Goal: Task Accomplishment & Management: Manage account settings

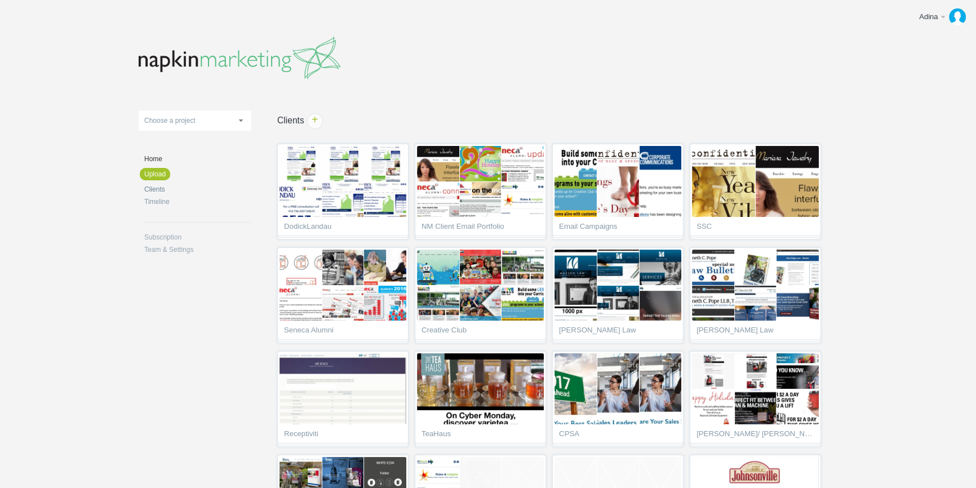
click at [158, 189] on link "Clients" at bounding box center [197, 189] width 107 height 7
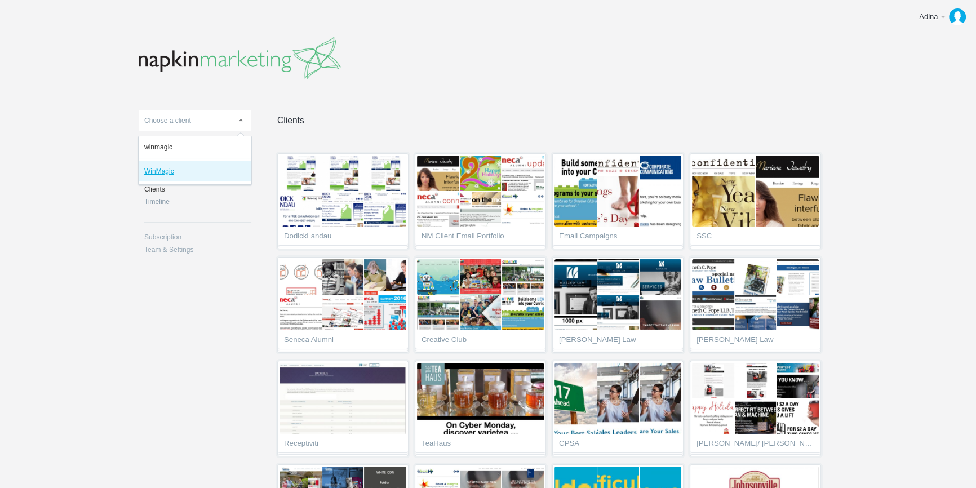
type input "winmagic"
click at [165, 171] on em "WinMagic" at bounding box center [159, 171] width 30 height 8
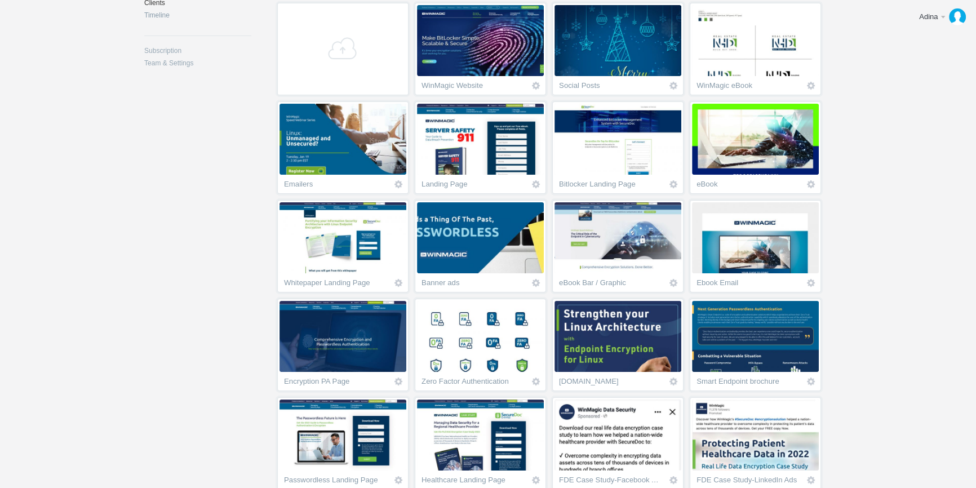
scroll to position [204, 0]
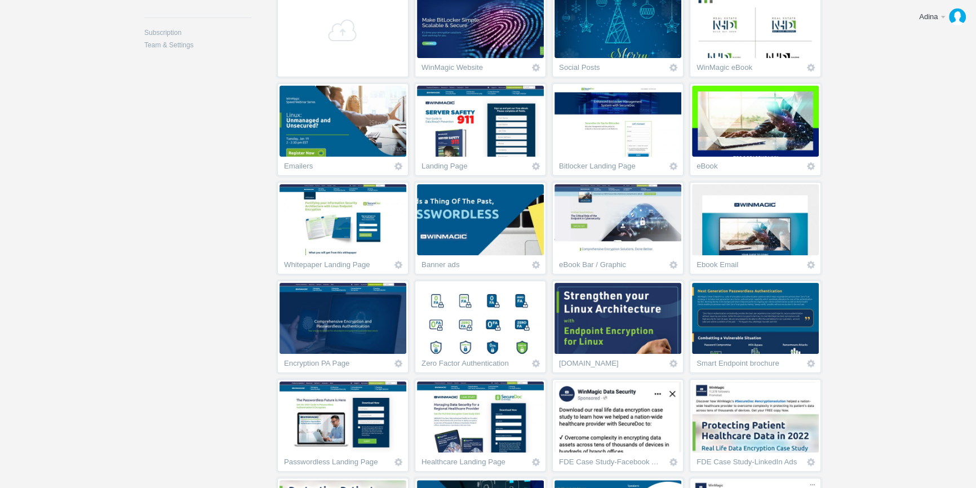
click at [681, 203] on img at bounding box center [617, 219] width 127 height 71
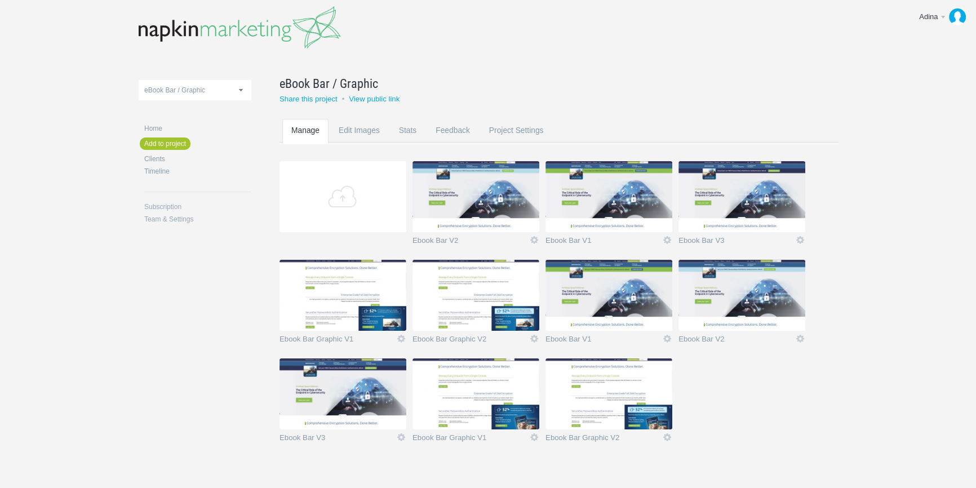
scroll to position [52, 0]
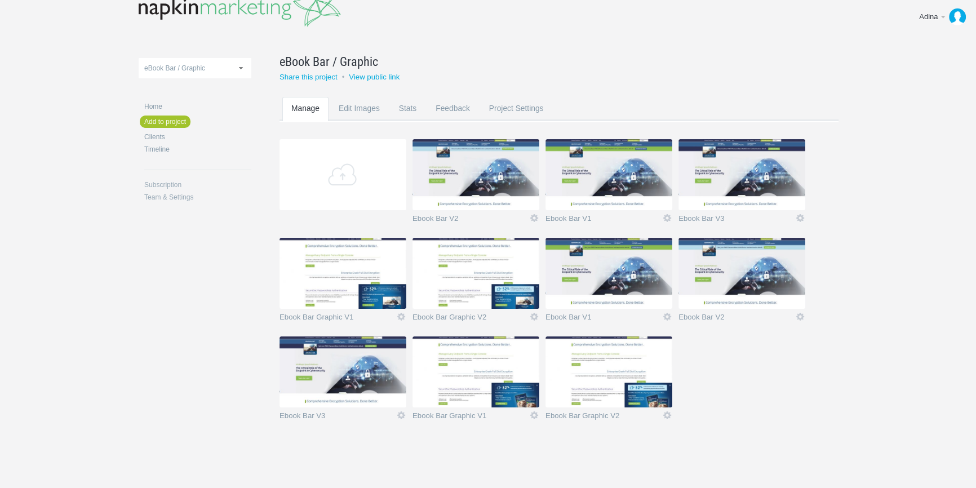
click at [336, 376] on img at bounding box center [342, 371] width 127 height 71
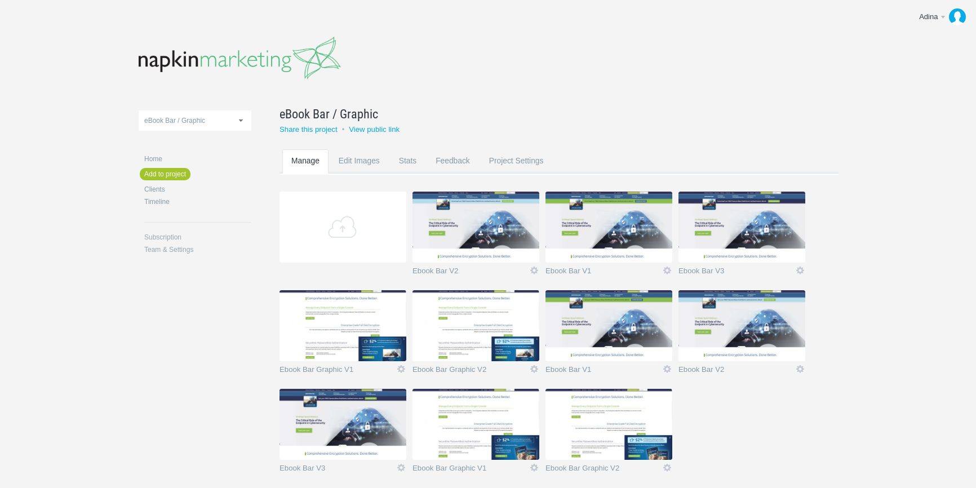
scroll to position [52, 0]
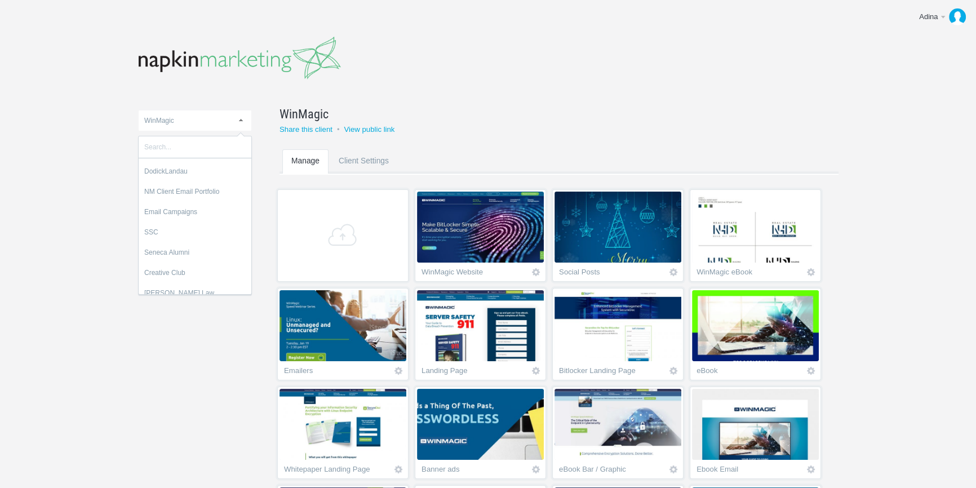
click at [233, 115] on link "WinMagic" at bounding box center [195, 120] width 113 height 20
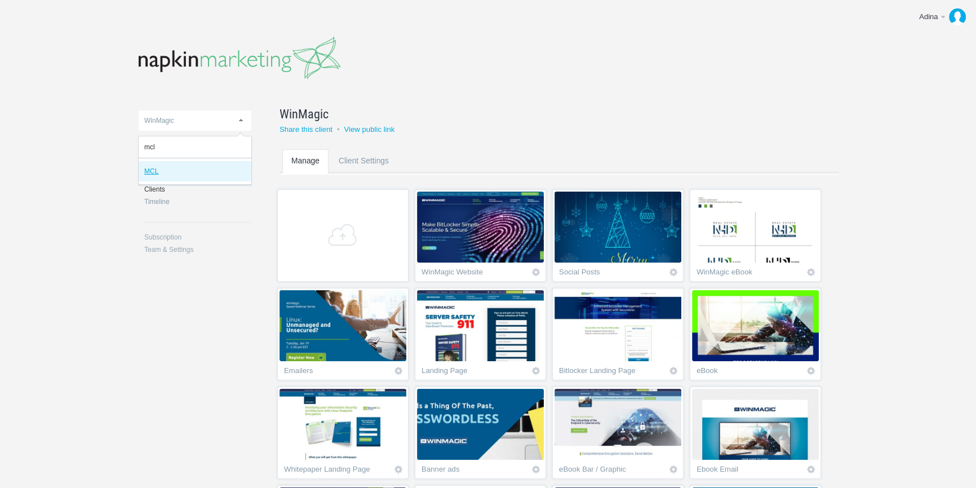
type input "mcl"
click at [150, 172] on em "MCL" at bounding box center [151, 171] width 14 height 8
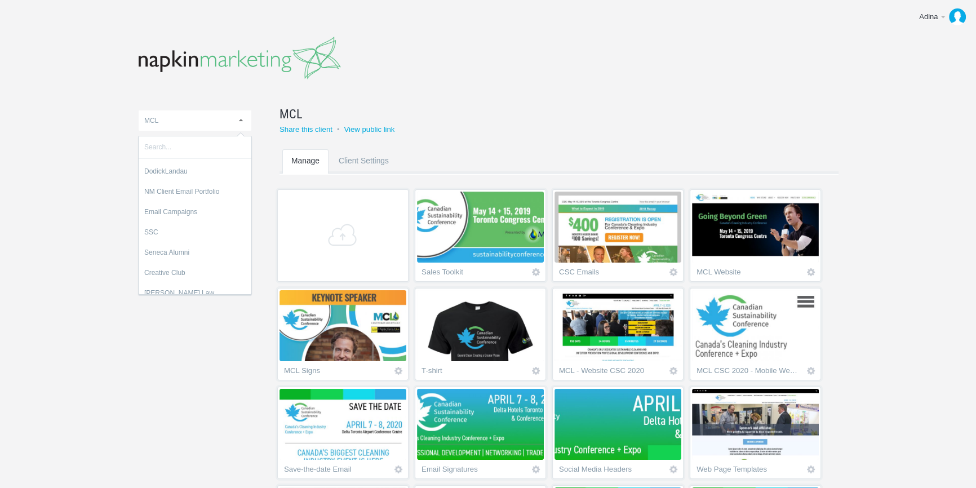
scroll to position [1050, 0]
click at [202, 125] on link "MCL" at bounding box center [195, 120] width 113 height 20
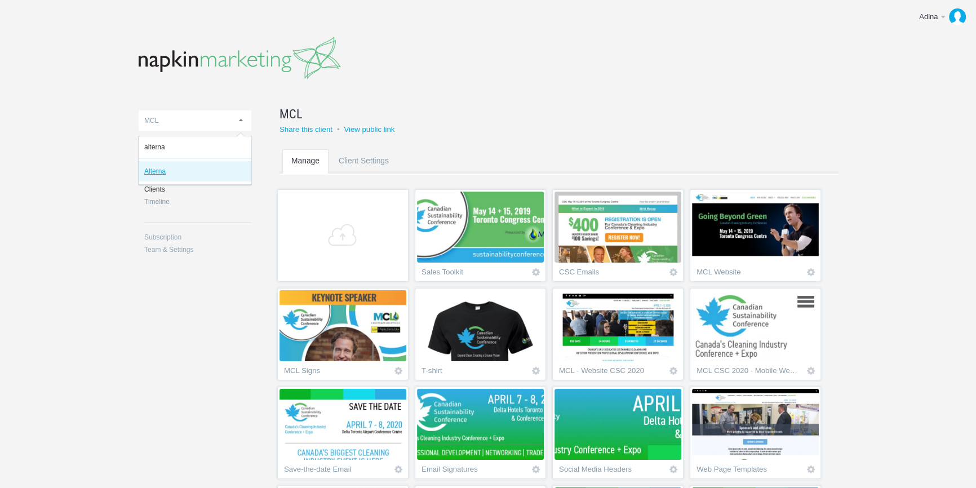
type input "alterna"
click at [161, 168] on em "Alterna" at bounding box center [154, 171] width 21 height 8
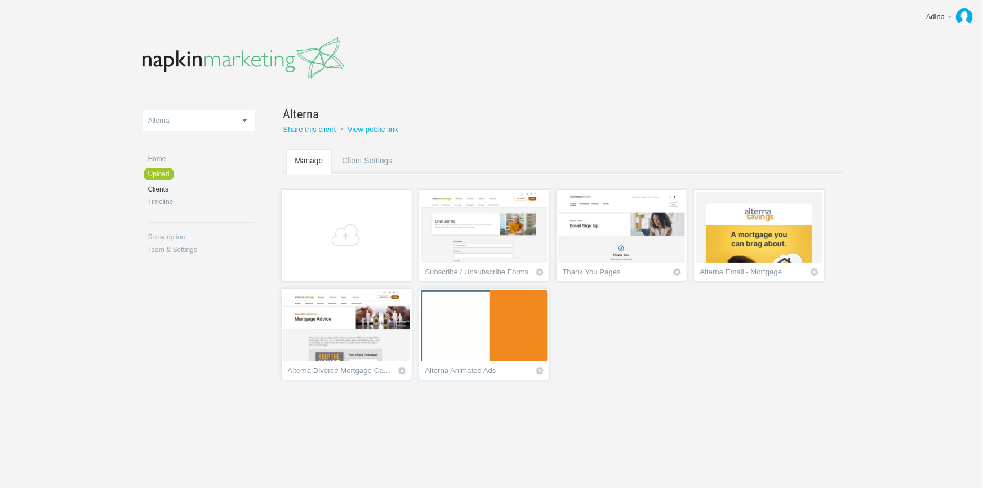
click at [548, 327] on img at bounding box center [484, 325] width 127 height 71
